Goal: Task Accomplishment & Management: Complete application form

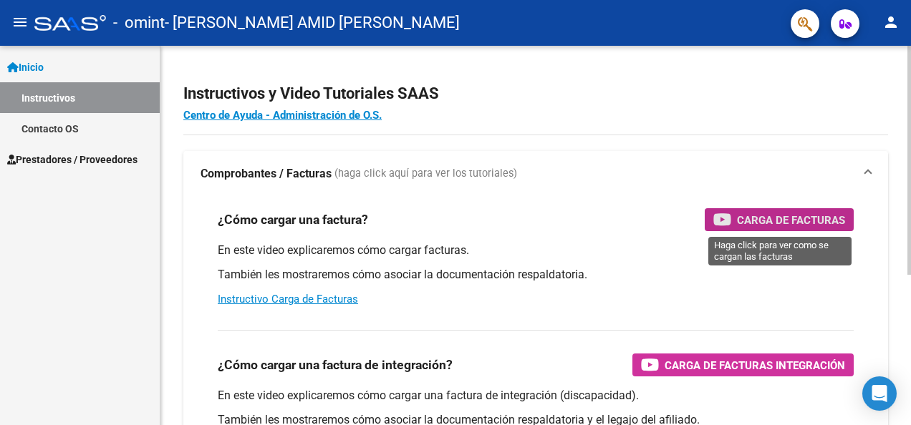
click at [768, 216] on span "Carga de Facturas" at bounding box center [791, 220] width 108 height 18
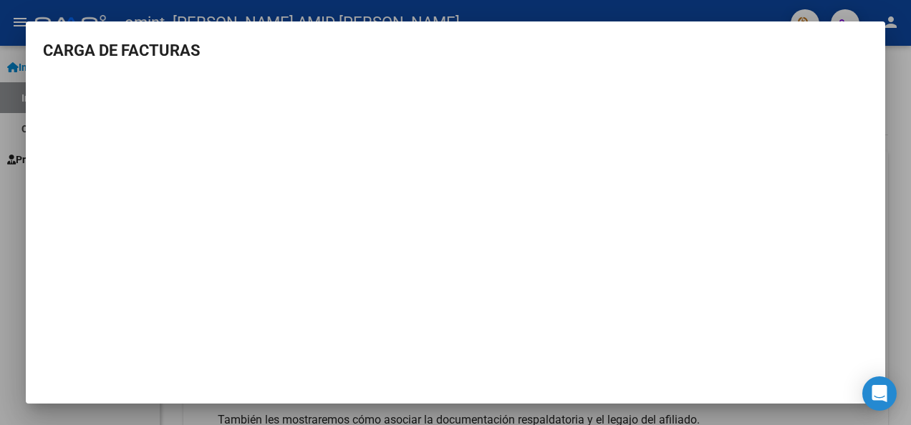
click at [15, 15] on div at bounding box center [455, 212] width 911 height 425
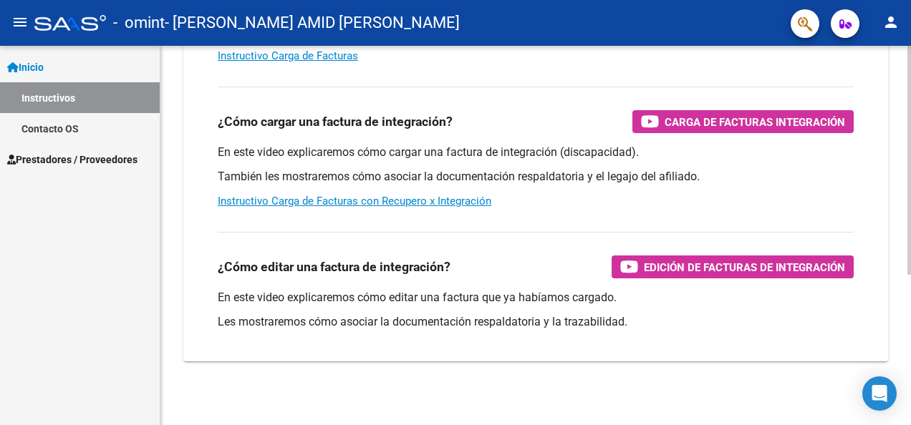
scroll to position [248, 0]
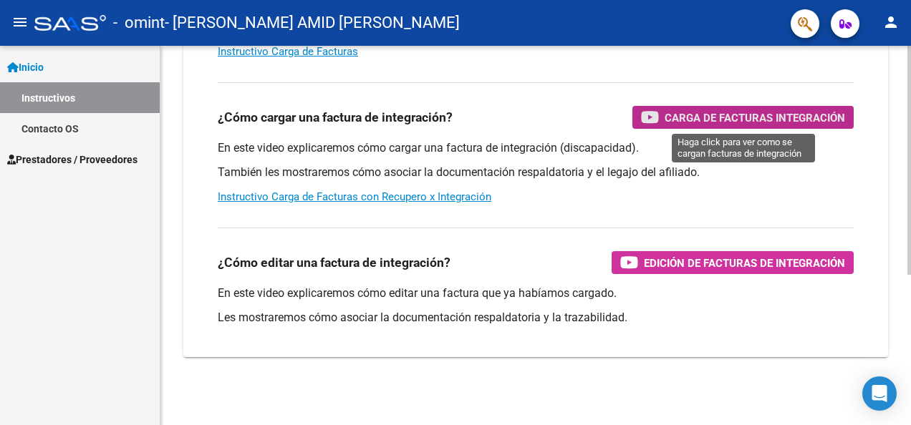
click at [695, 115] on span "Carga de Facturas Integración" at bounding box center [755, 118] width 180 height 18
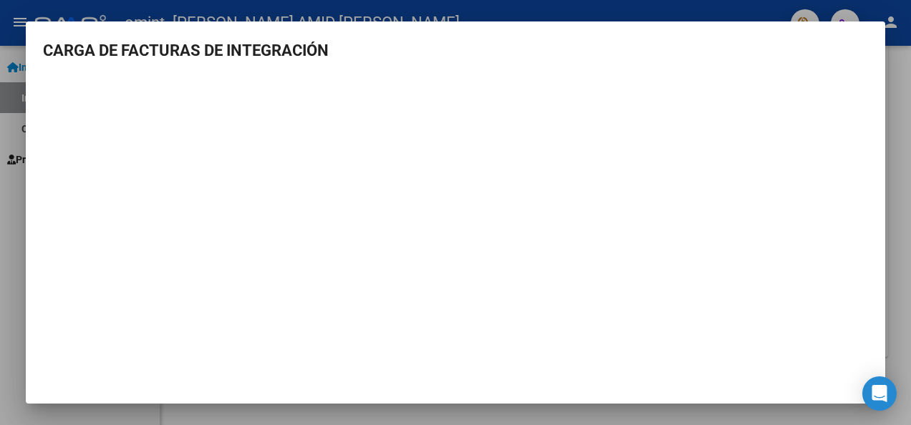
click at [34, 4] on div at bounding box center [455, 212] width 911 height 425
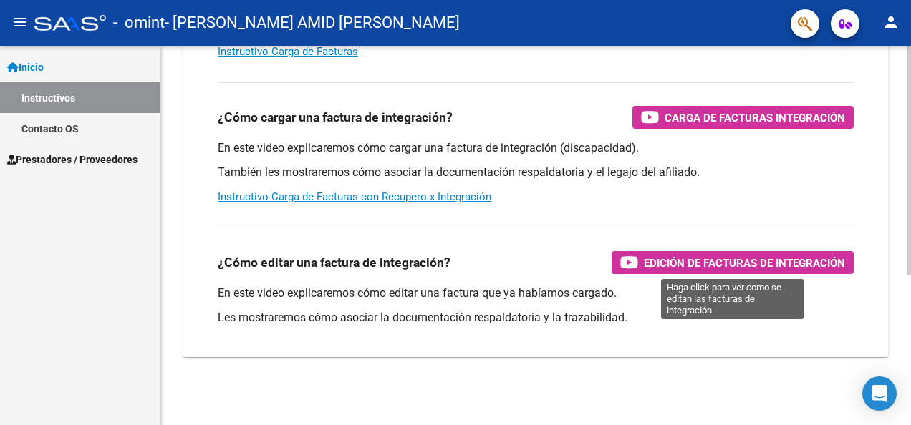
click at [688, 261] on span "Edición de Facturas de integración" at bounding box center [744, 263] width 201 height 18
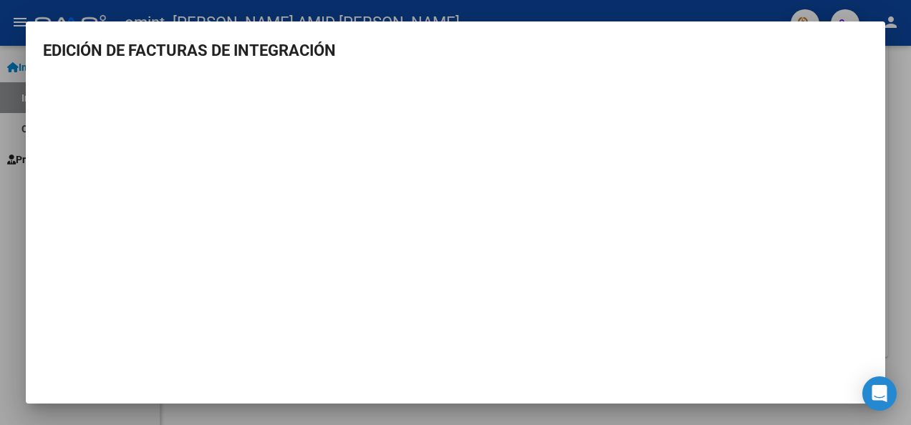
click at [16, 8] on div at bounding box center [455, 212] width 911 height 425
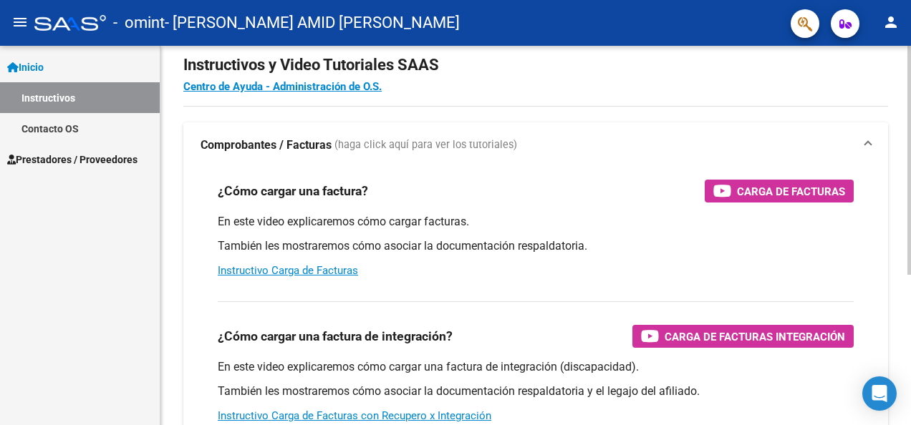
scroll to position [0, 0]
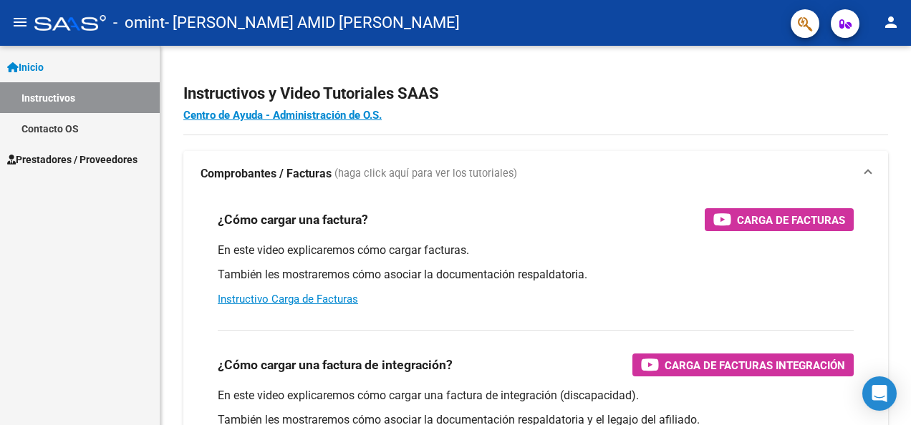
click at [102, 159] on span "Prestadores / Proveedores" at bounding box center [72, 160] width 130 height 16
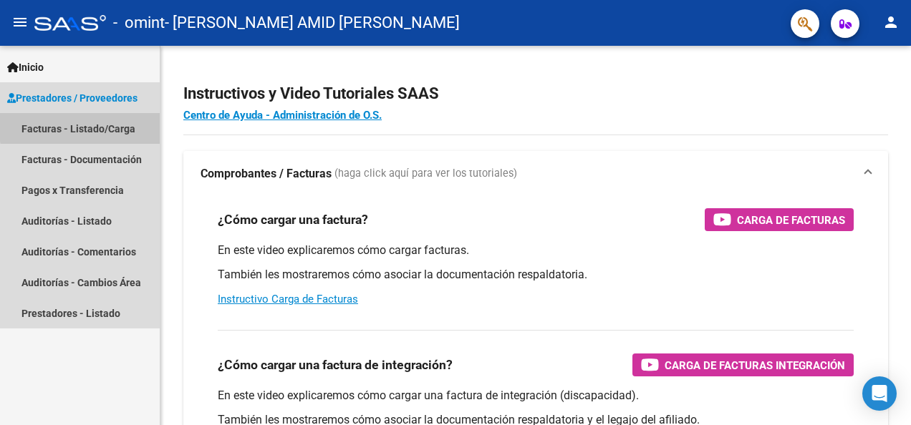
click at [104, 125] on link "Facturas - Listado/Carga" at bounding box center [80, 128] width 160 height 31
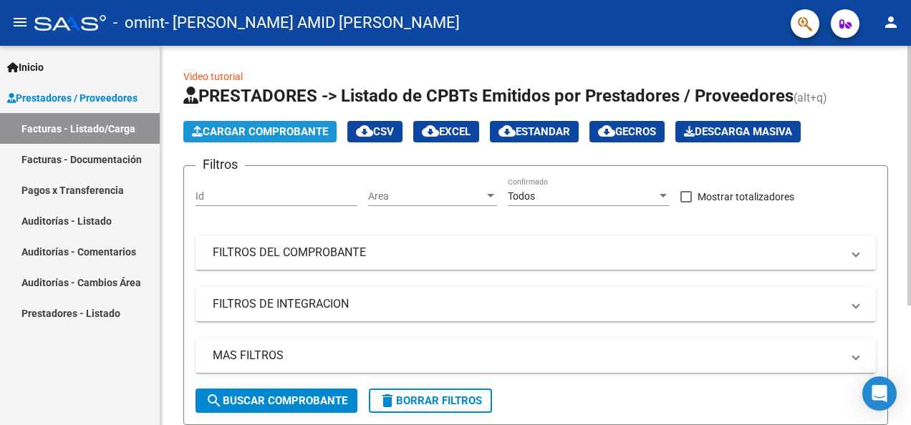
click at [261, 130] on span "Cargar Comprobante" at bounding box center [260, 131] width 136 height 13
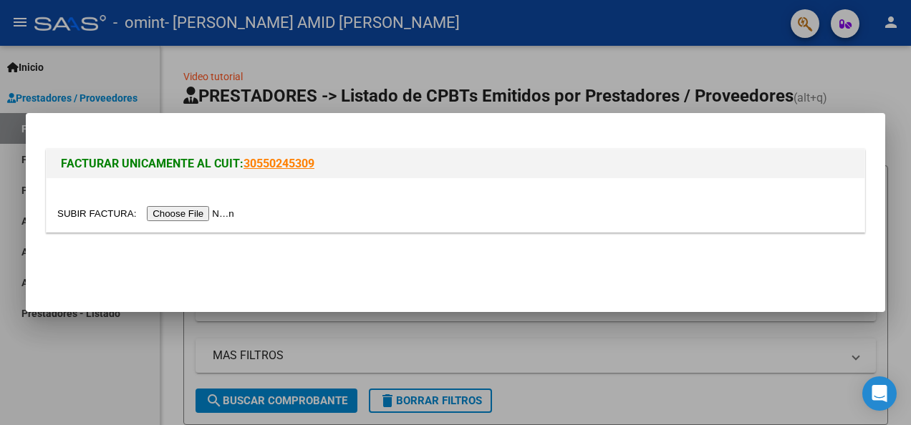
click at [170, 213] on input "file" at bounding box center [147, 213] width 181 height 15
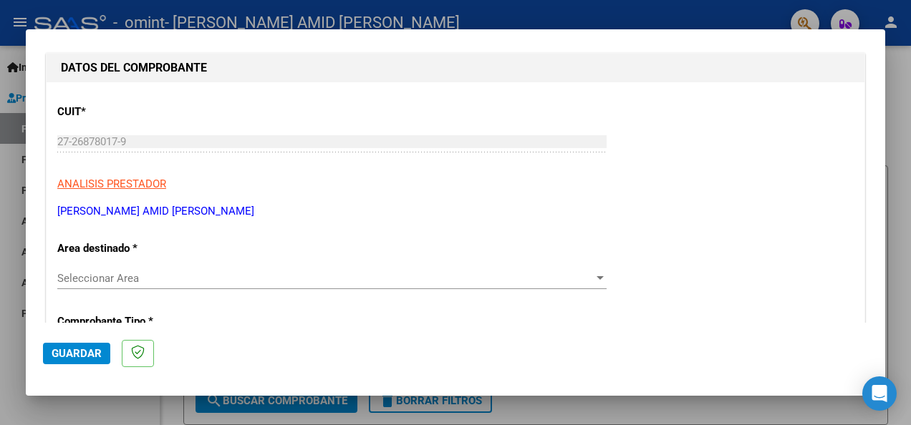
scroll to position [215, 0]
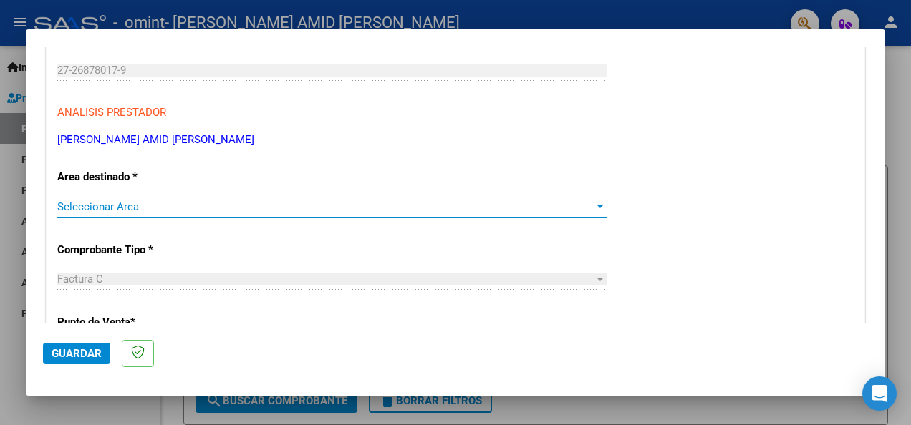
click at [594, 203] on div at bounding box center [600, 206] width 13 height 11
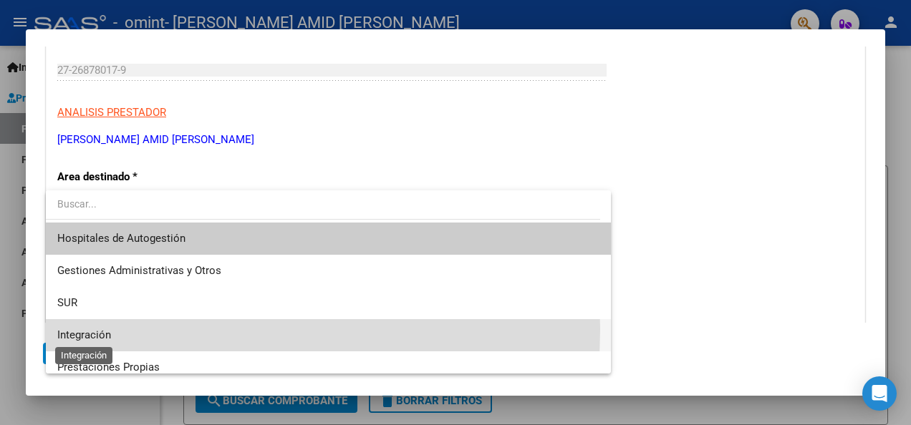
click at [106, 329] on span "Integración" at bounding box center [84, 335] width 54 height 13
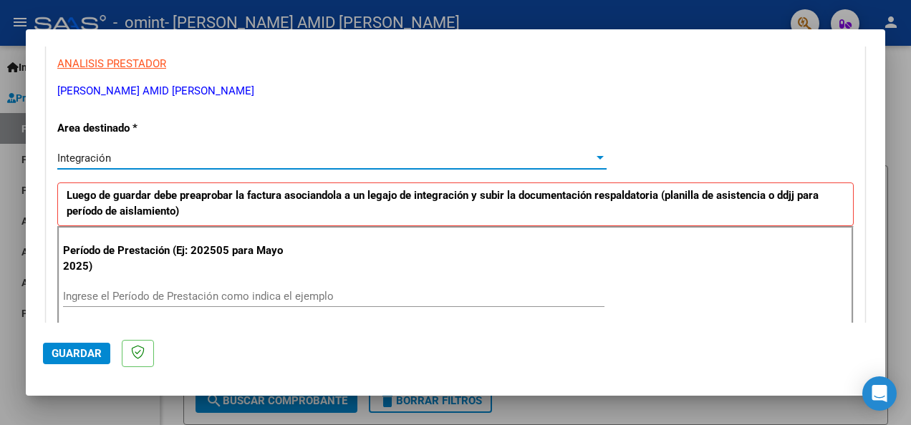
scroll to position [287, 0]
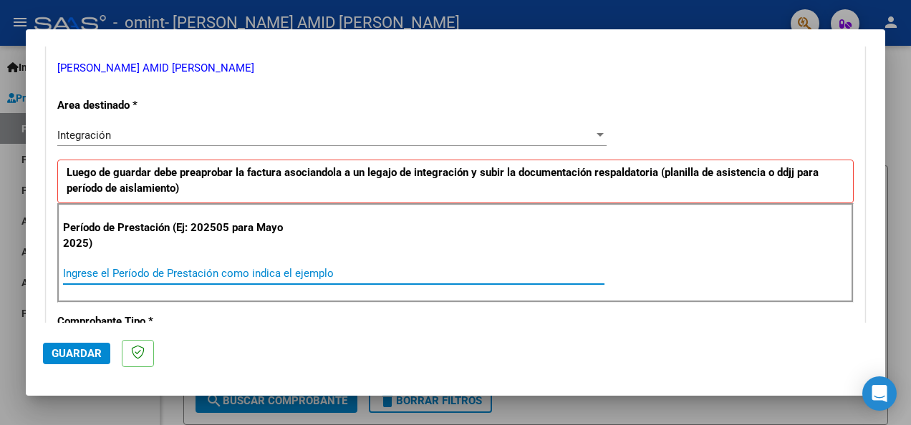
click at [82, 271] on input "Ingrese el Período de Prestación como indica el ejemplo" at bounding box center [333, 273] width 541 height 13
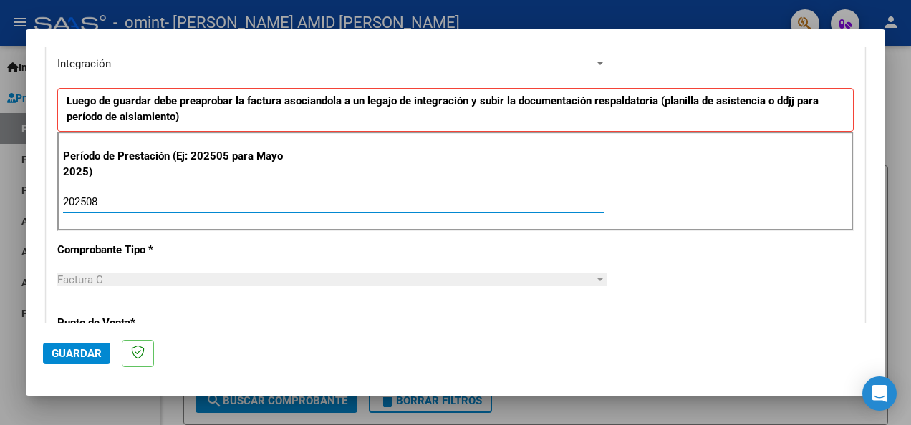
type input "202508"
click at [63, 350] on span "Guardar" at bounding box center [77, 353] width 50 height 13
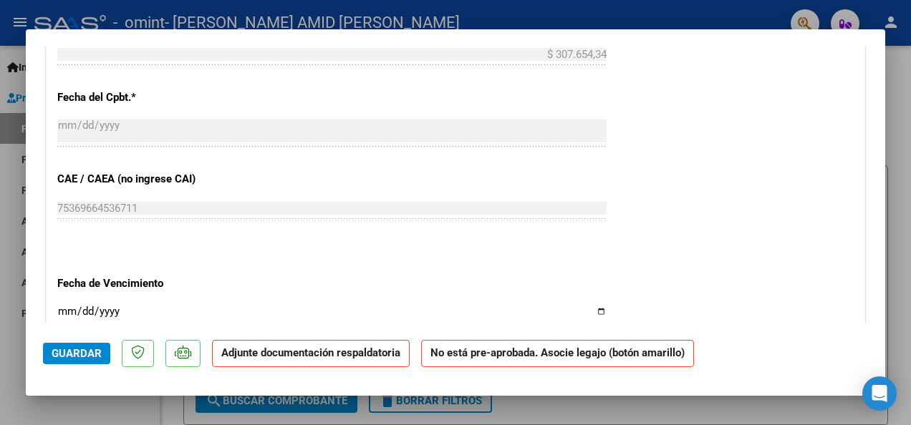
scroll to position [788, 0]
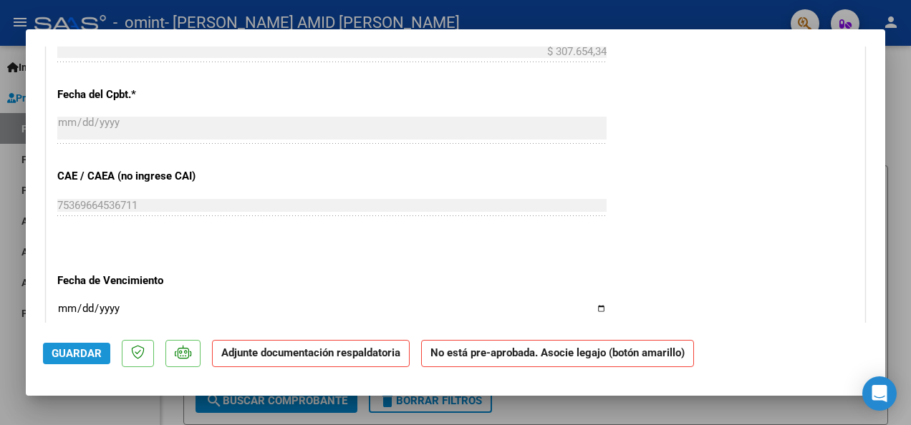
click at [72, 349] on span "Guardar" at bounding box center [77, 353] width 50 height 13
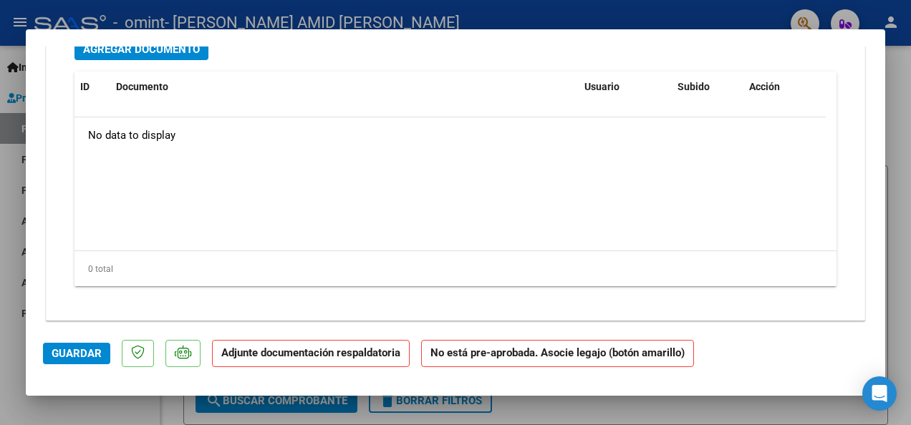
scroll to position [1289, 0]
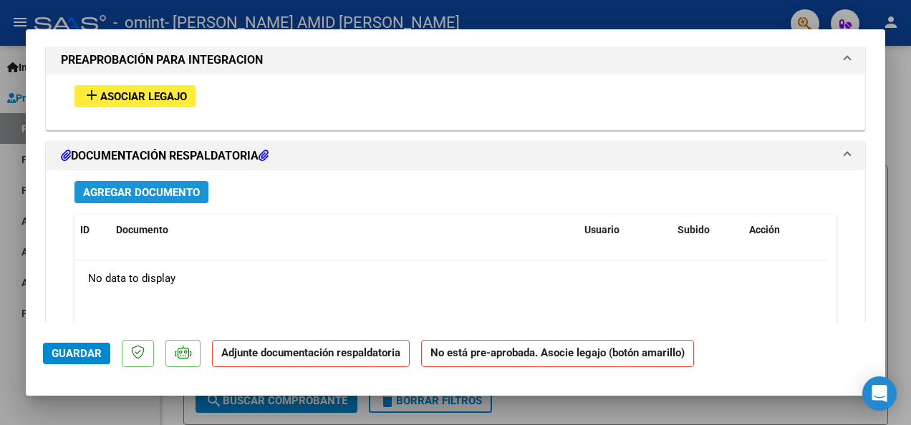
click at [144, 191] on span "Agregar Documento" at bounding box center [141, 192] width 117 height 13
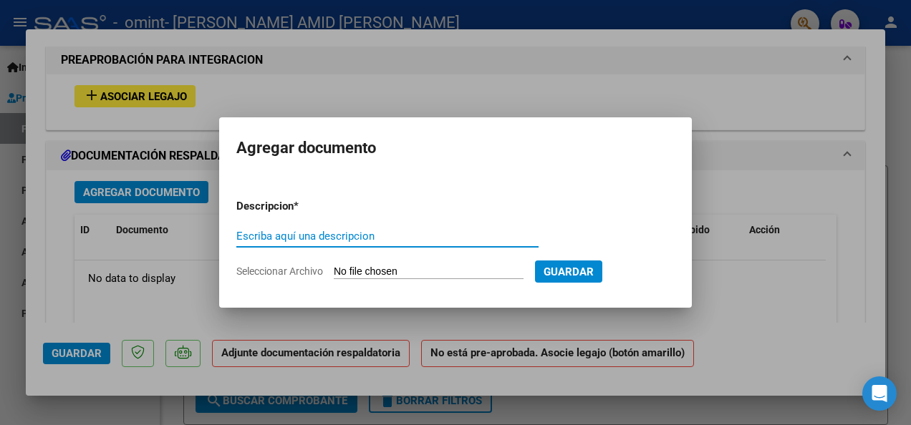
click at [254, 236] on input "Escriba aquí una descripcion" at bounding box center [387, 236] width 302 height 13
type input "Planilla de asistencia"
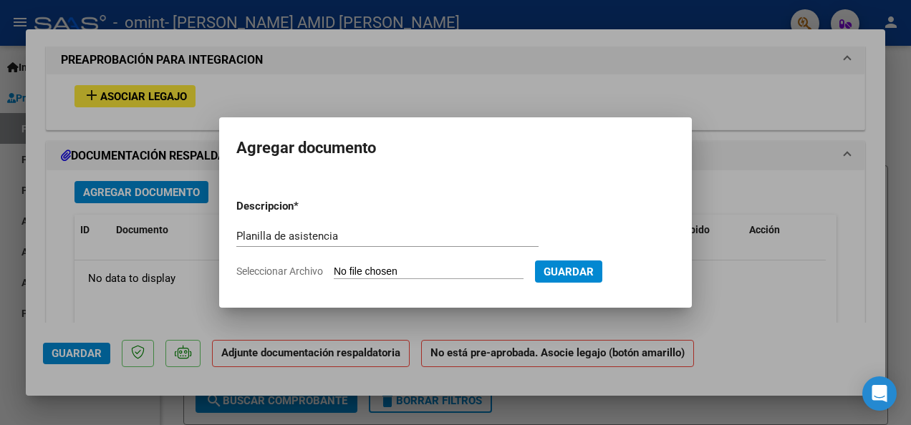
click at [289, 269] on span "Seleccionar Archivo" at bounding box center [279, 271] width 87 height 11
click at [334, 269] on input "Seleccionar Archivo" at bounding box center [429, 273] width 190 height 14
type input "C:\fakepath\WhatsApp Image [DATE] 22.59.57 (1).jpeg"
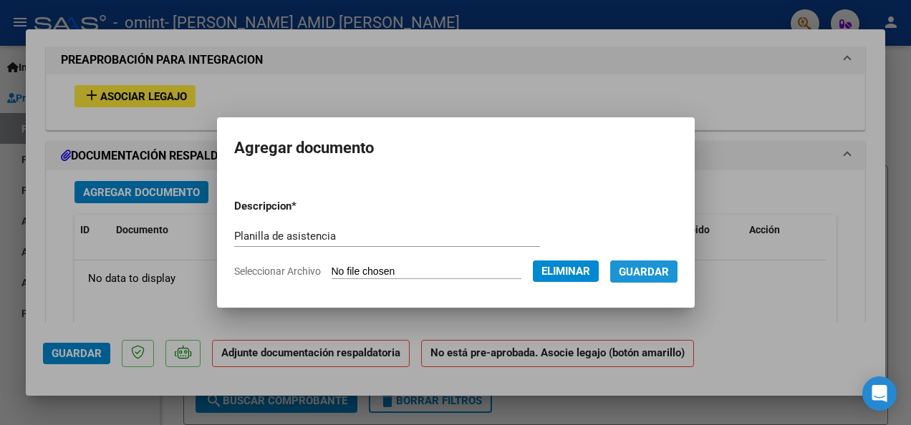
click at [656, 272] on span "Guardar" at bounding box center [644, 272] width 50 height 13
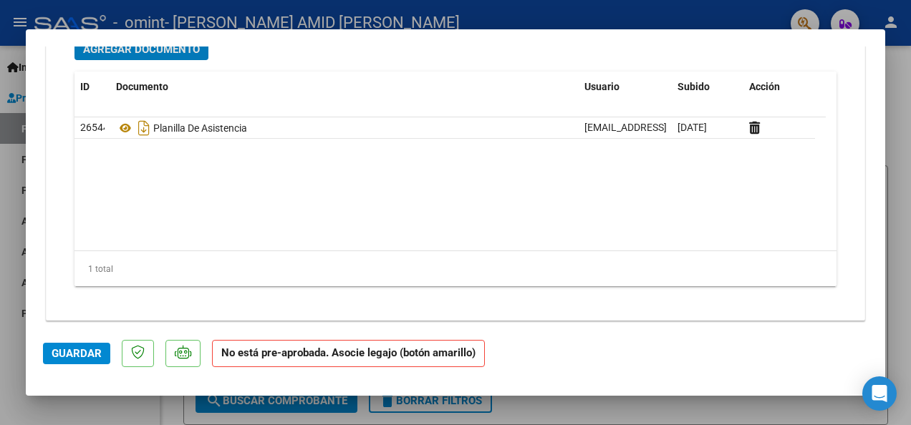
scroll to position [1437, 0]
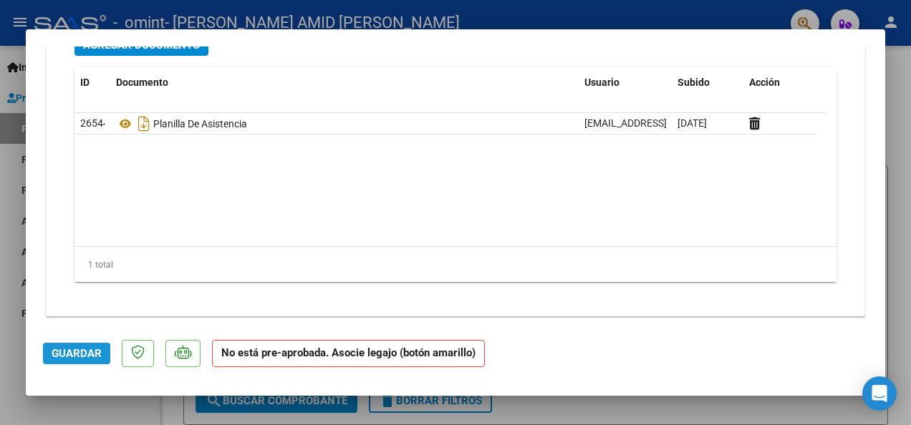
click at [95, 354] on span "Guardar" at bounding box center [77, 353] width 50 height 13
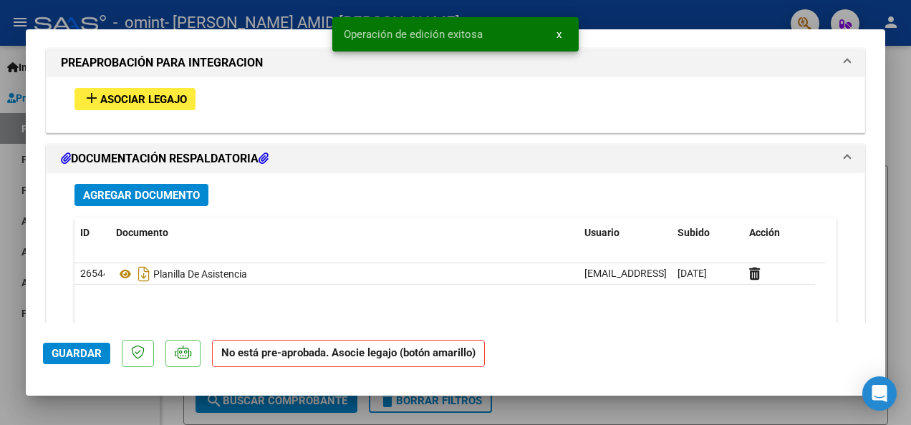
scroll to position [1222, 0]
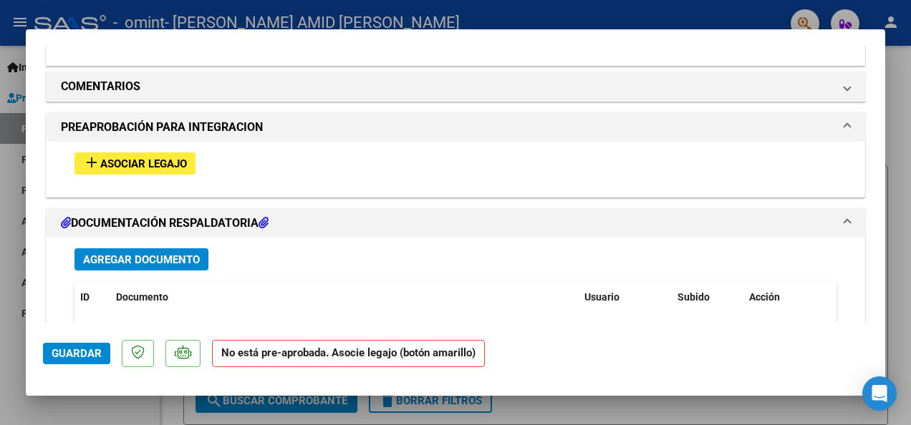
click at [125, 254] on span "Agregar Documento" at bounding box center [141, 260] width 117 height 13
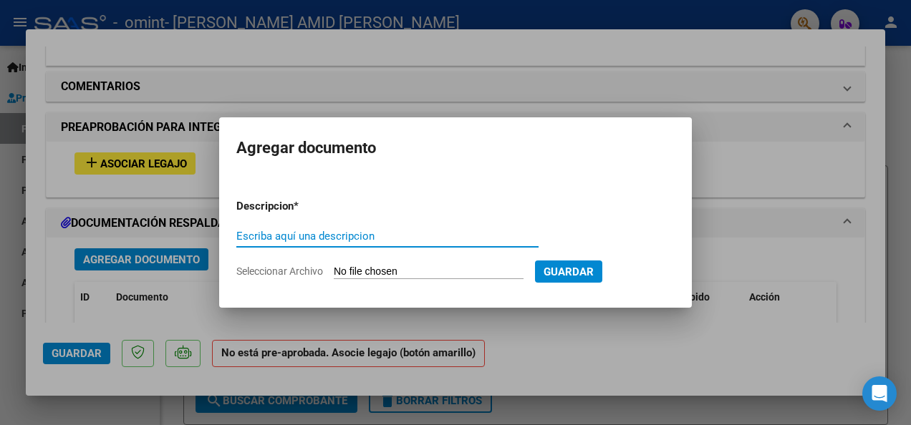
type input "S"
type input "constancia de clave bancaria"
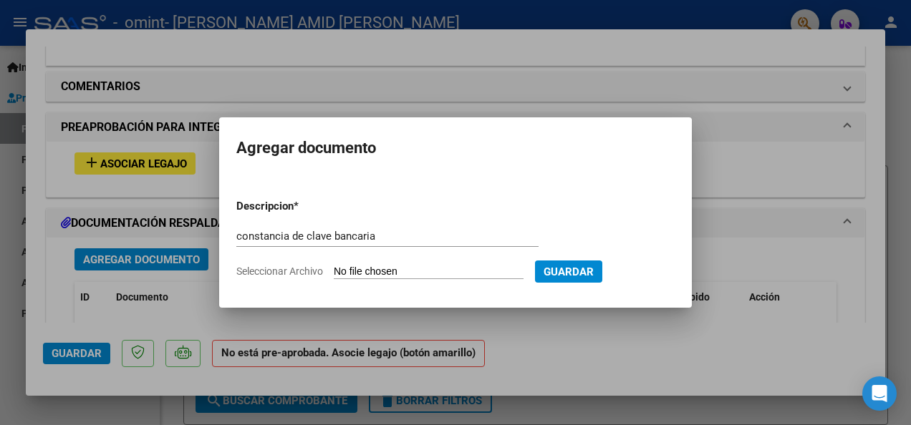
click at [287, 271] on span "Seleccionar Archivo" at bounding box center [279, 271] width 87 height 11
click at [334, 271] on input "Seleccionar Archivo" at bounding box center [429, 273] width 190 height 14
type input "C:\fakepath\Certificado_CBU (1) (1).pdf"
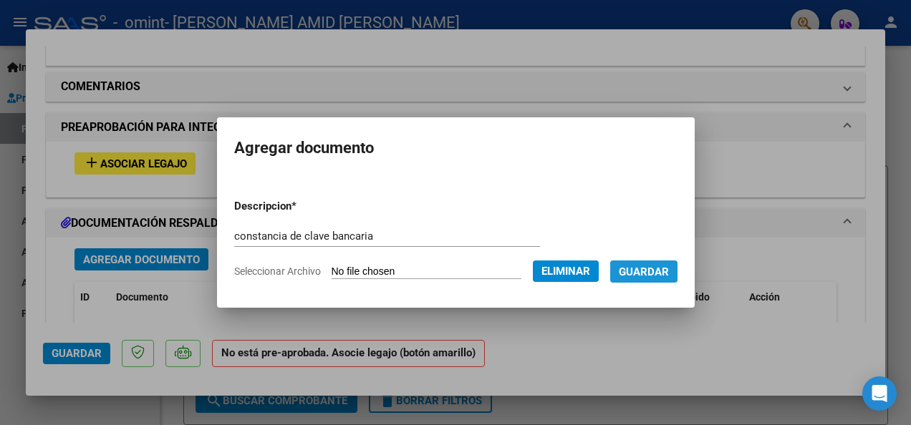
click at [669, 269] on span "Guardar" at bounding box center [644, 272] width 50 height 13
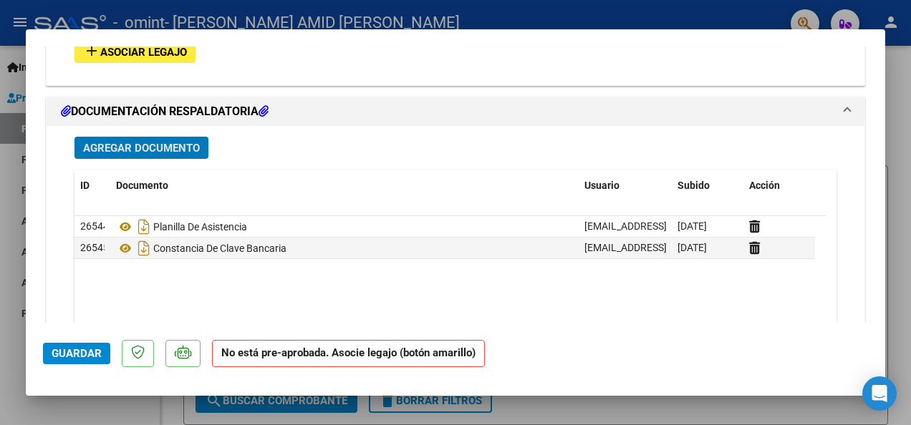
scroll to position [1294, 0]
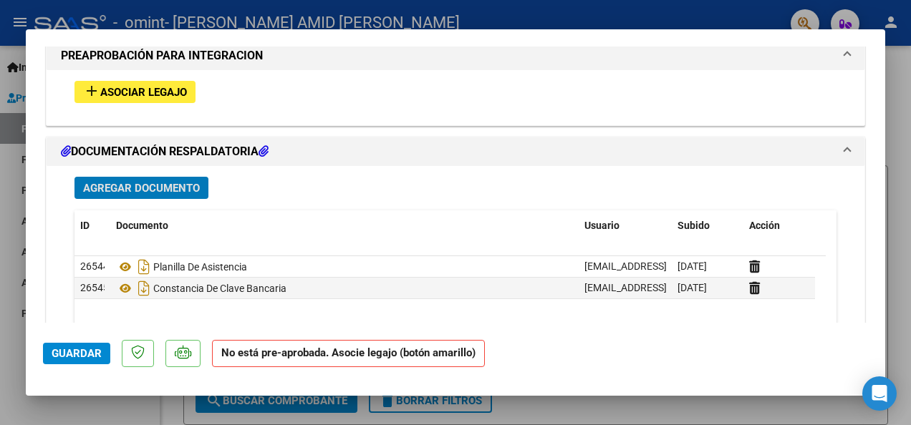
click at [160, 182] on span "Agregar Documento" at bounding box center [141, 188] width 117 height 13
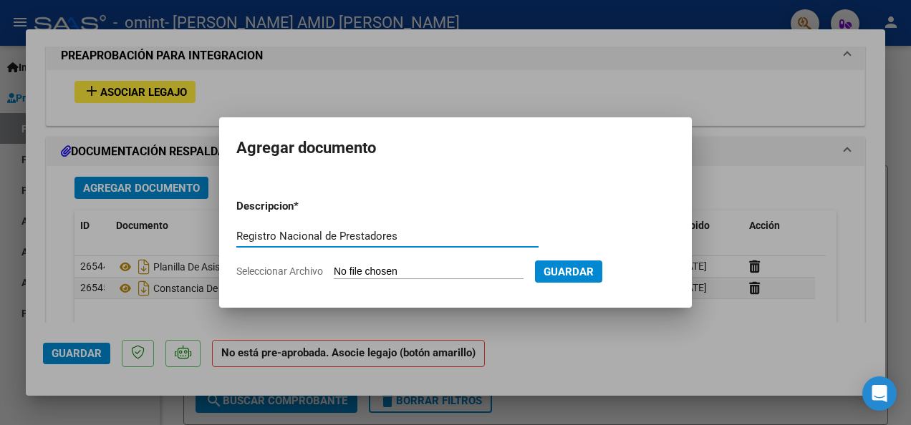
type input "Registro Nacional de Prestadores"
click at [285, 271] on span "Seleccionar Archivo" at bounding box center [279, 271] width 87 height 11
click at [334, 271] on input "Seleccionar Archivo" at bounding box center [429, 273] width 190 height 14
type input "C:\fakepath\doc-2 (1).pdf"
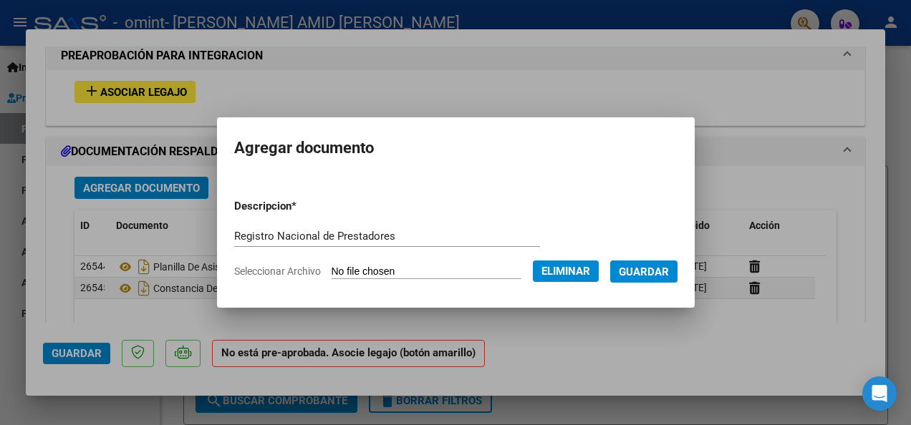
click at [669, 273] on span "Guardar" at bounding box center [644, 272] width 50 height 13
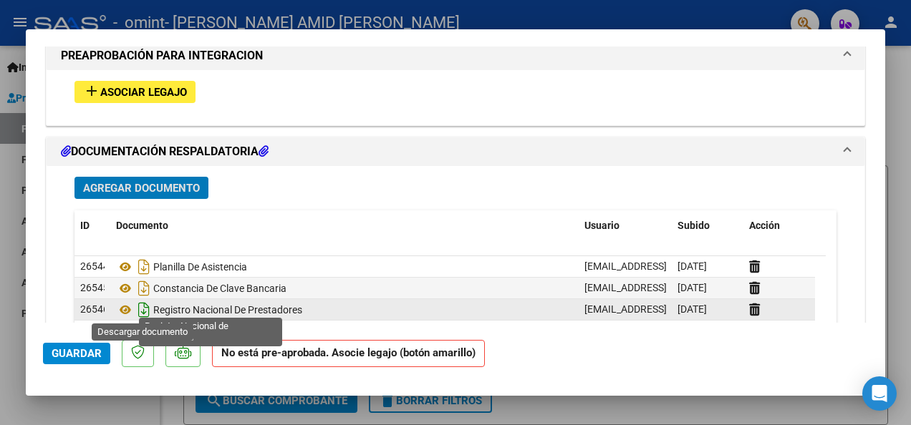
click at [144, 307] on icon "Descargar documento" at bounding box center [144, 310] width 19 height 23
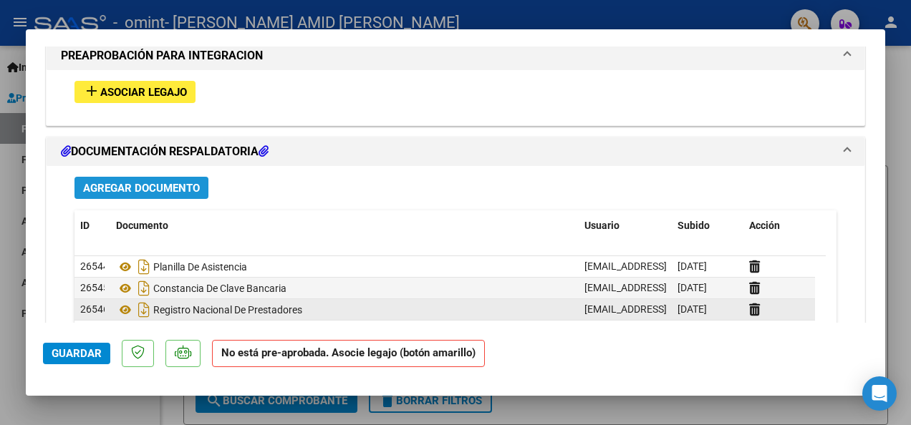
click at [103, 182] on span "Agregar Documento" at bounding box center [141, 188] width 117 height 13
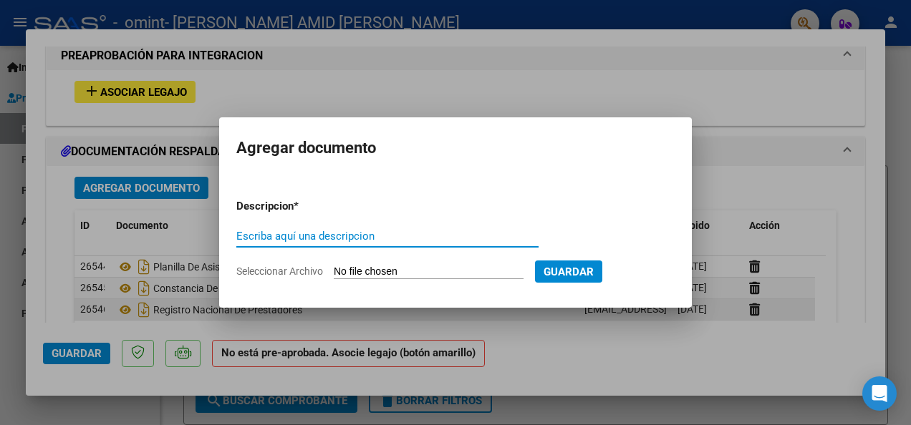
click at [255, 238] on input "Escriba aquí una descripcion" at bounding box center [387, 236] width 302 height 13
type input "Formulario pre inscripción"
click at [251, 271] on span "Seleccionar Archivo" at bounding box center [279, 271] width 87 height 11
click at [334, 271] on input "Seleccionar Archivo" at bounding box center [429, 273] width 190 height 14
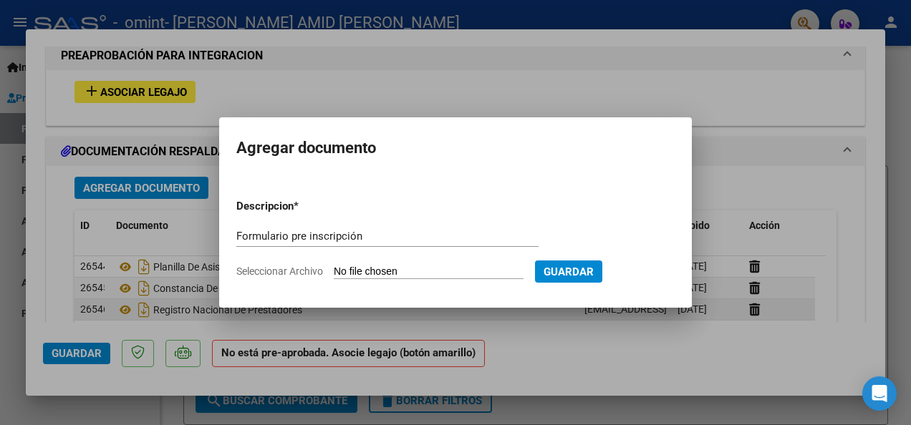
type input "C:\fakepath\FOR-PRE-INC-029-Solicitud-Ingreso-Prof-Indi-y-Odonto (4) (2).docx"
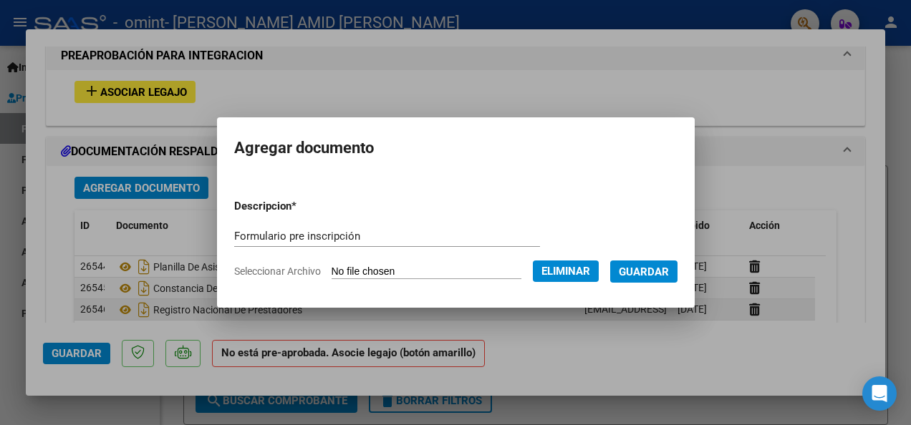
click at [663, 267] on span "Guardar" at bounding box center [644, 272] width 50 height 13
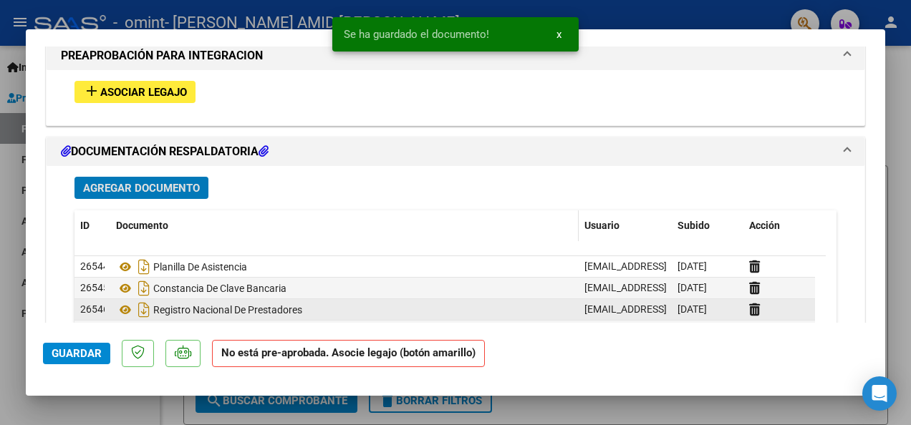
scroll to position [1437, 0]
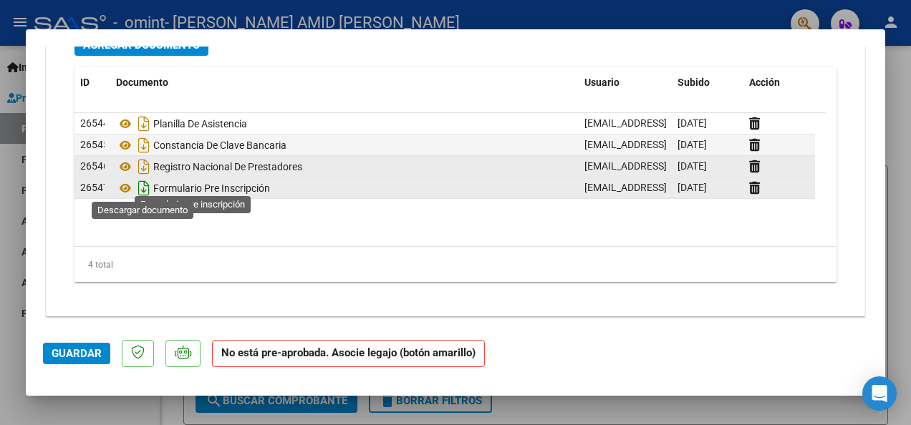
click at [143, 180] on icon "Descargar documento" at bounding box center [144, 188] width 19 height 23
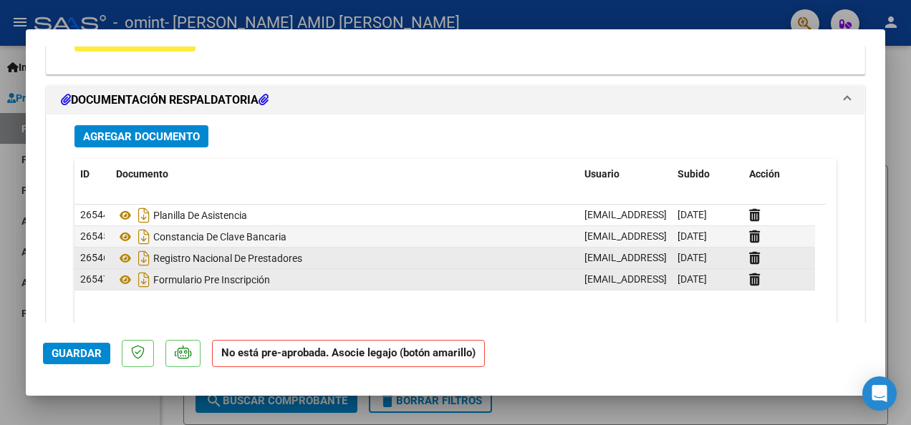
scroll to position [1433, 0]
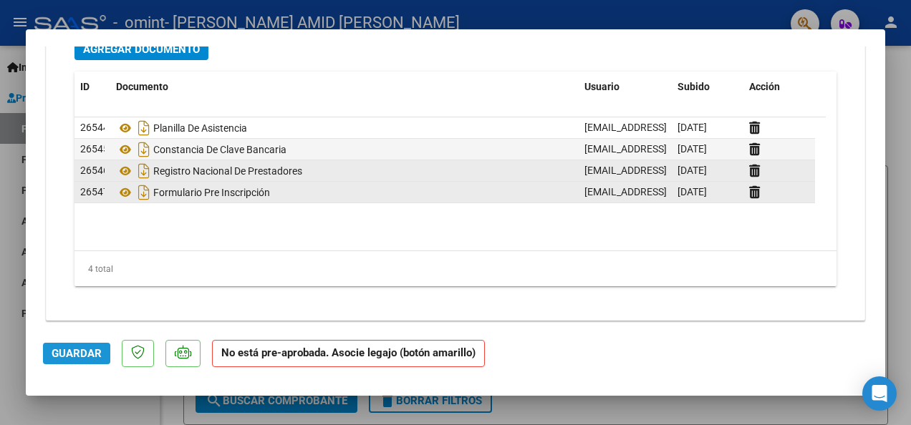
click at [83, 347] on button "Guardar" at bounding box center [76, 353] width 67 height 21
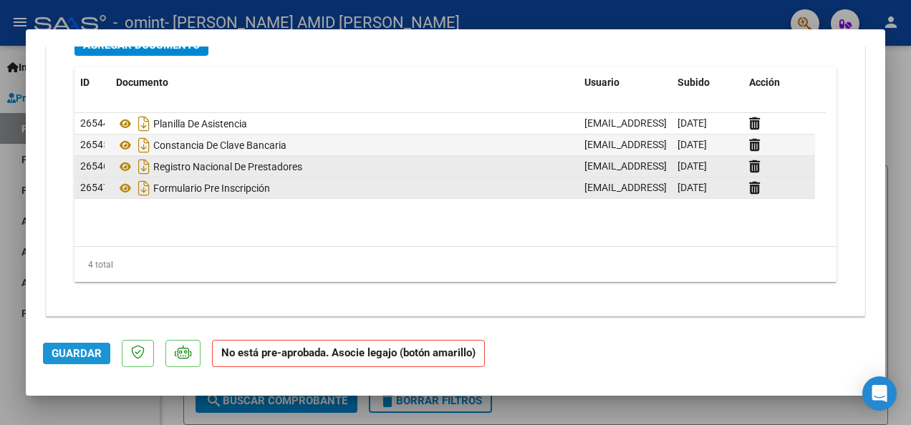
click at [77, 352] on span "Guardar" at bounding box center [77, 353] width 50 height 13
click at [90, 350] on span "Guardar" at bounding box center [77, 353] width 50 height 13
click at [87, 348] on span "Guardar" at bounding box center [77, 353] width 50 height 13
